Goal: Information Seeking & Learning: Learn about a topic

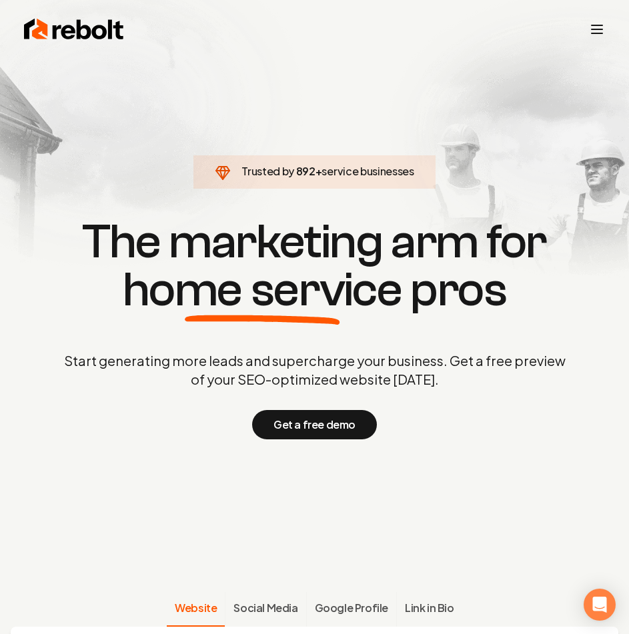
click at [63, 38] on img at bounding box center [74, 29] width 100 height 27
click at [323, 428] on button "Get a free demo" at bounding box center [314, 424] width 125 height 29
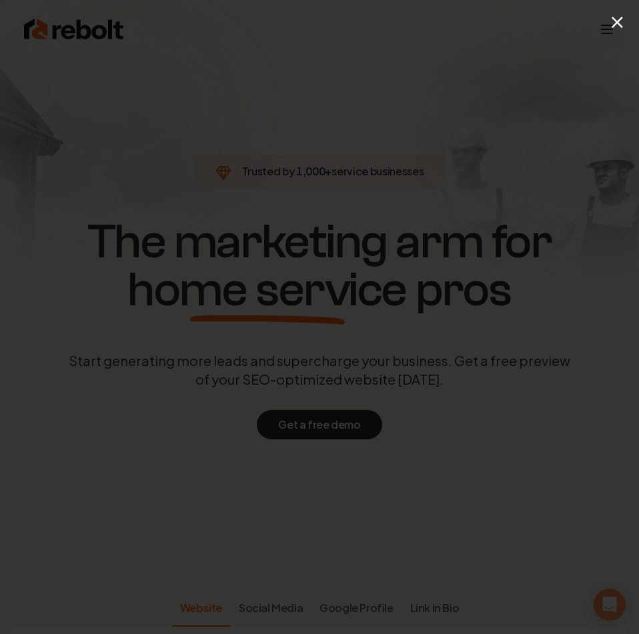
click at [311, 115] on div "×" at bounding box center [319, 317] width 639 height 634
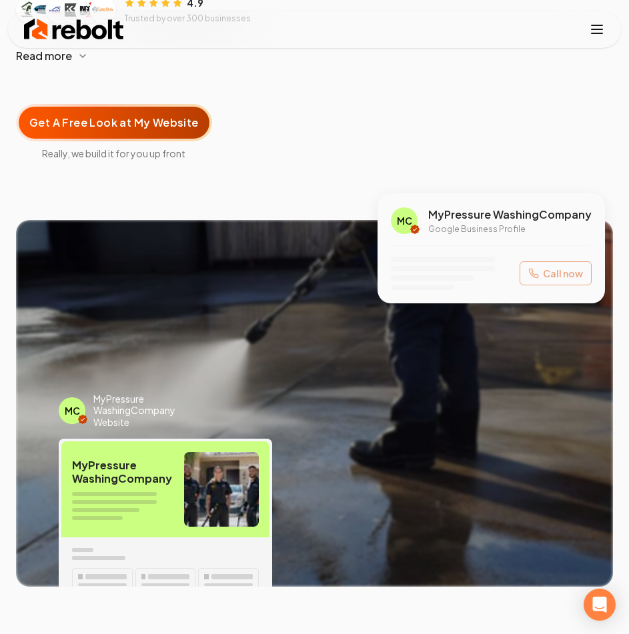
scroll to position [200, 0]
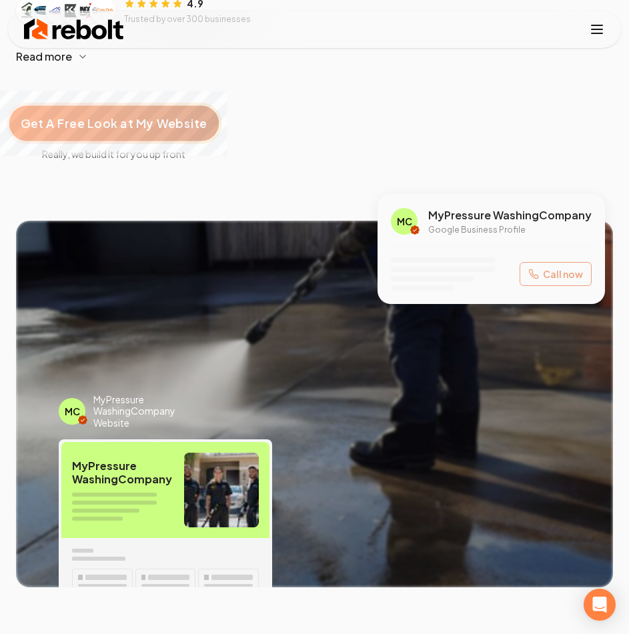
click at [157, 138] on div "Get A Free Look at My Website" at bounding box center [113, 123] width 209 height 35
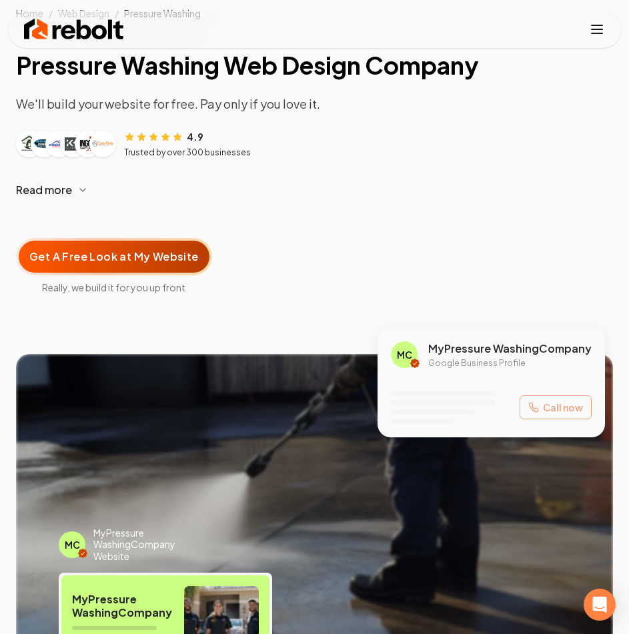
scroll to position [0, 0]
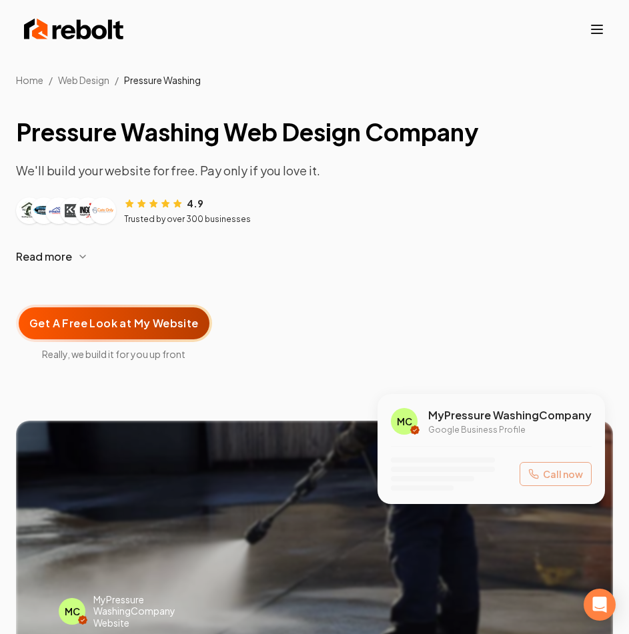
click at [81, 253] on icon "button" at bounding box center [82, 256] width 11 height 11
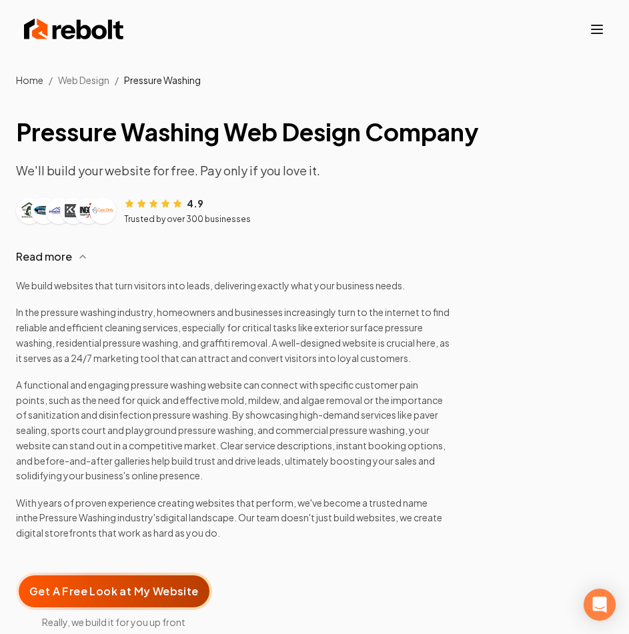
click at [39, 80] on link "Home" at bounding box center [29, 80] width 27 height 12
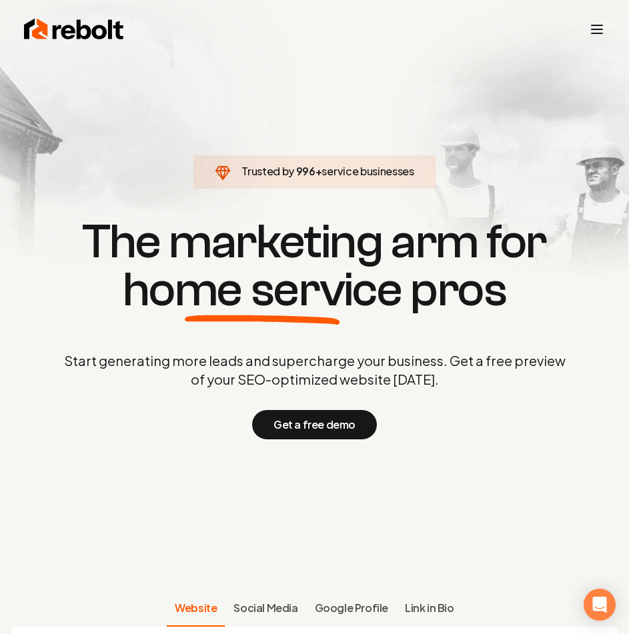
click at [599, 27] on icon "Toggle mobile menu" at bounding box center [597, 29] width 16 height 16
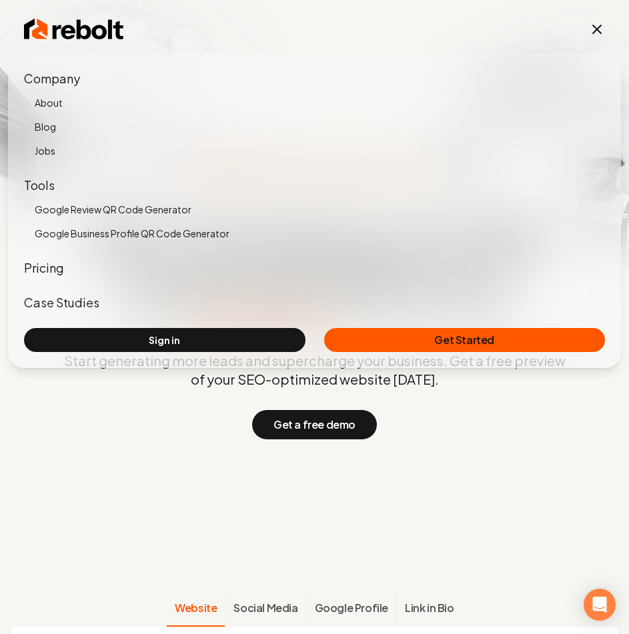
click at [53, 305] on link "Case Studies" at bounding box center [61, 302] width 75 height 15
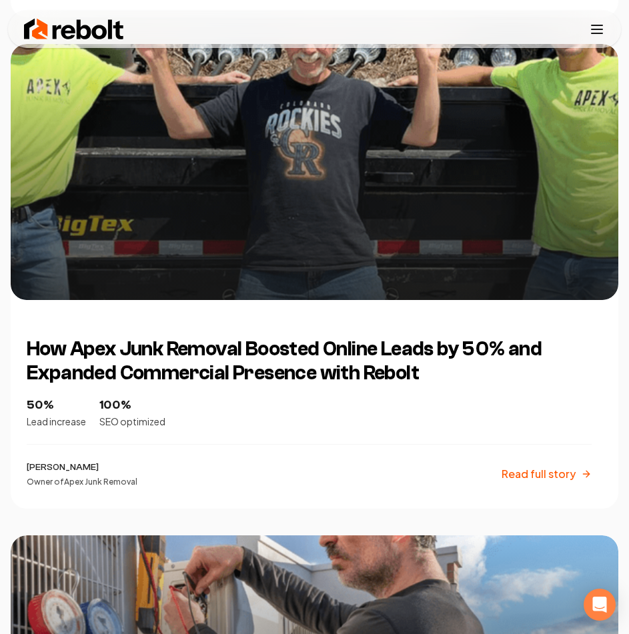
scroll to position [933, 0]
